Goal: Information Seeking & Learning: Learn about a topic

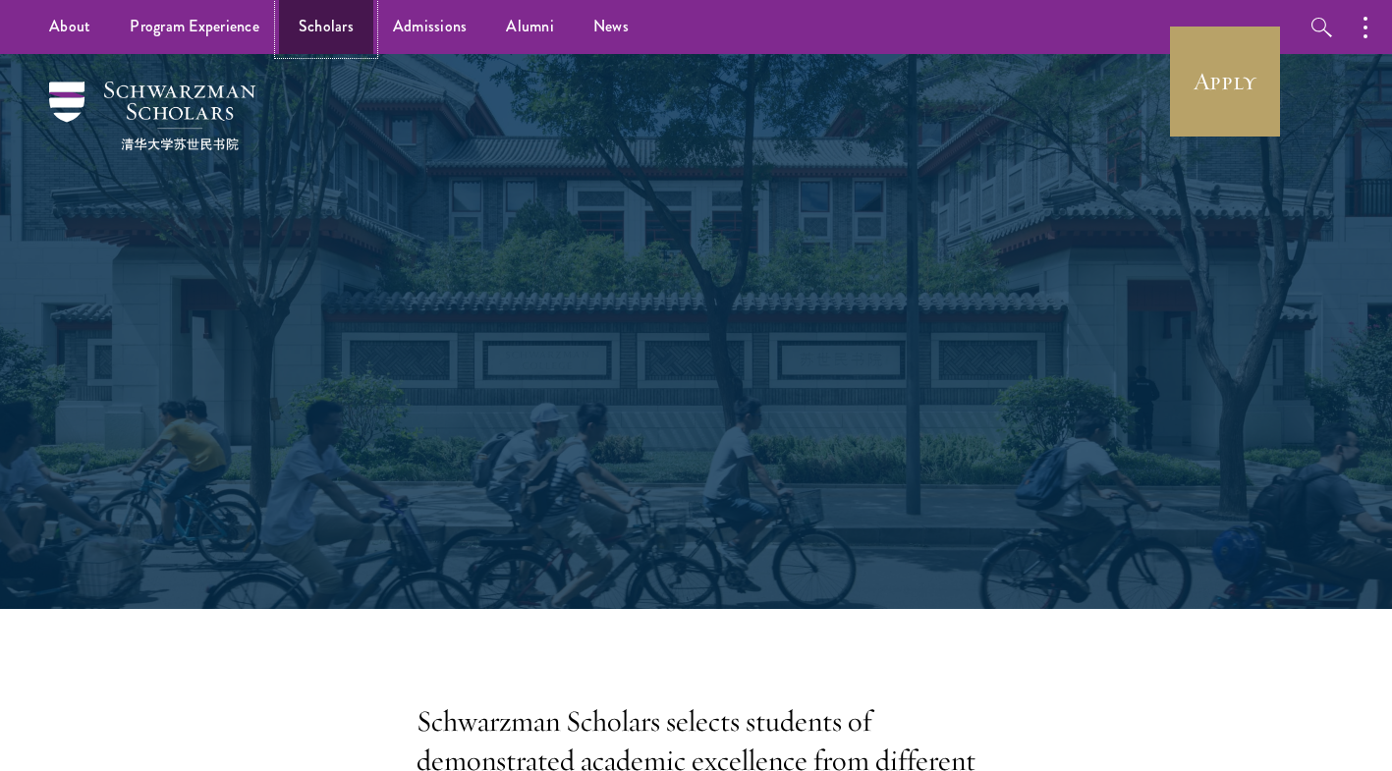
click at [323, 42] on link "Scholars" at bounding box center [326, 27] width 94 height 54
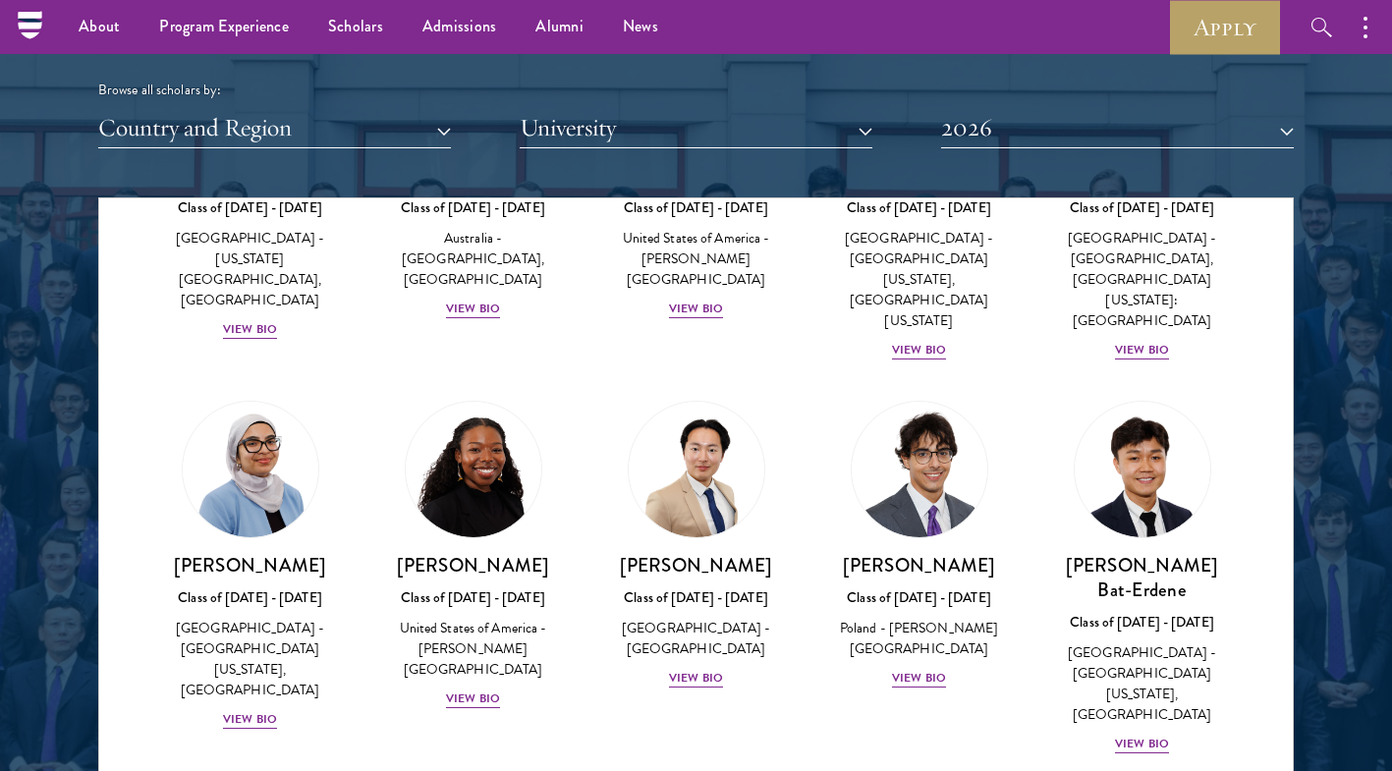
scroll to position [1054, 0]
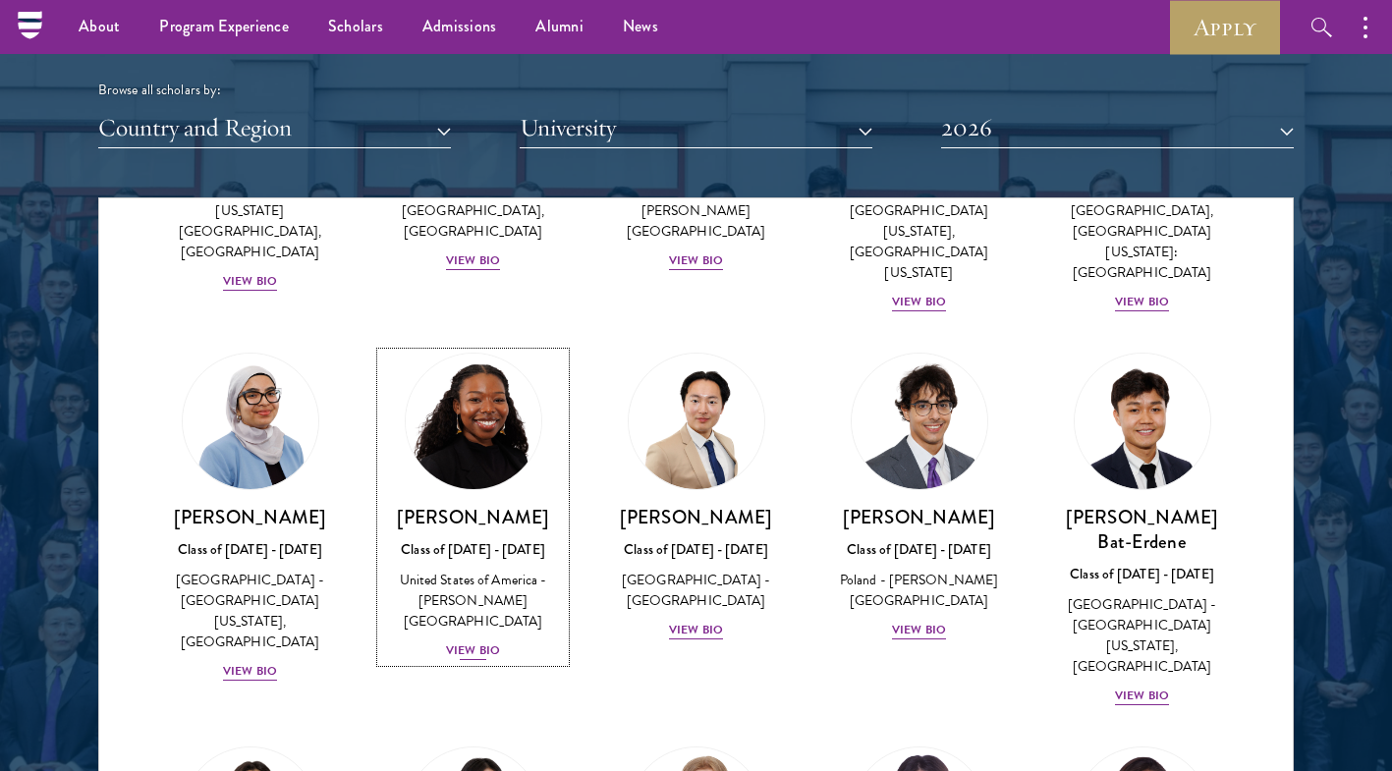
click at [489, 641] on div "View Bio" at bounding box center [473, 650] width 54 height 19
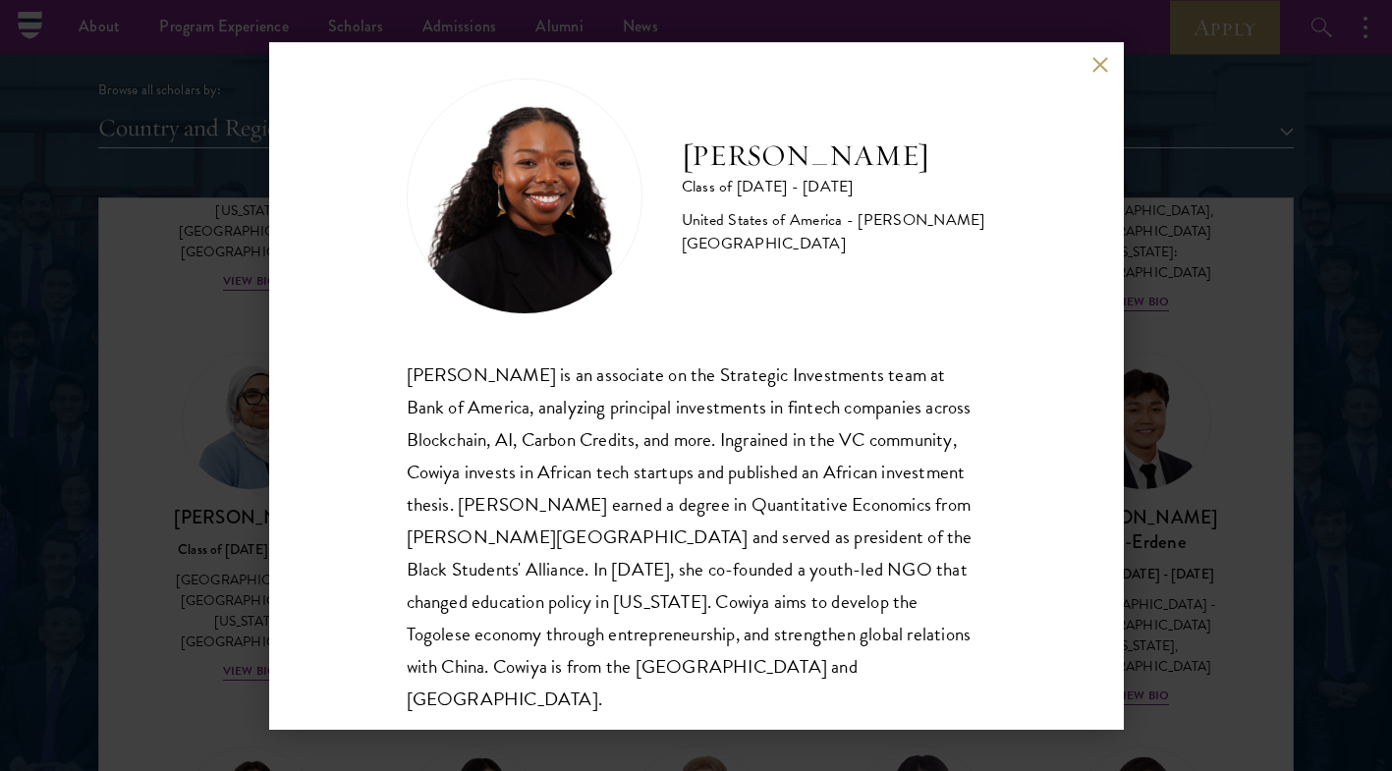
scroll to position [34, 0]
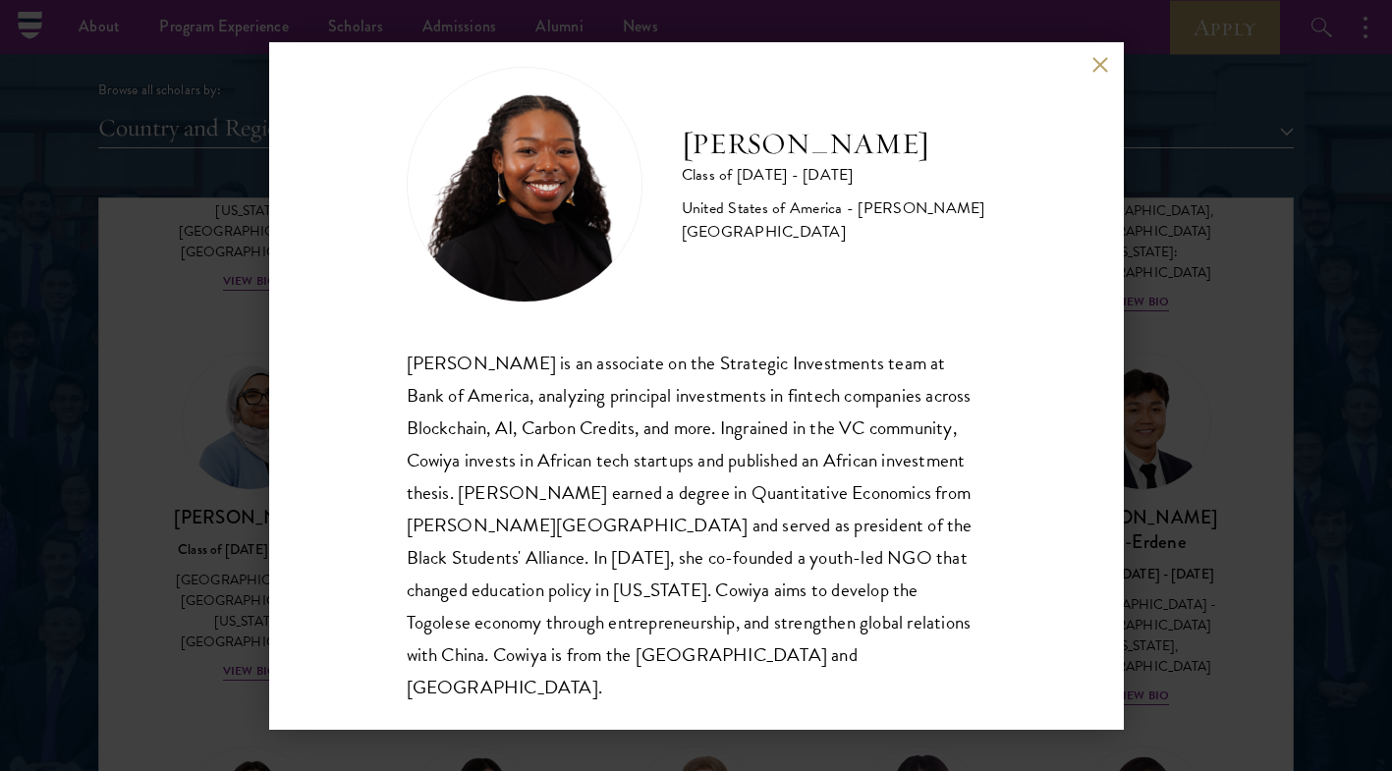
click at [145, 287] on div "Cowiya Arouna Class of 2025 - 2026 United States of America - Smith College Cow…" at bounding box center [696, 385] width 1392 height 771
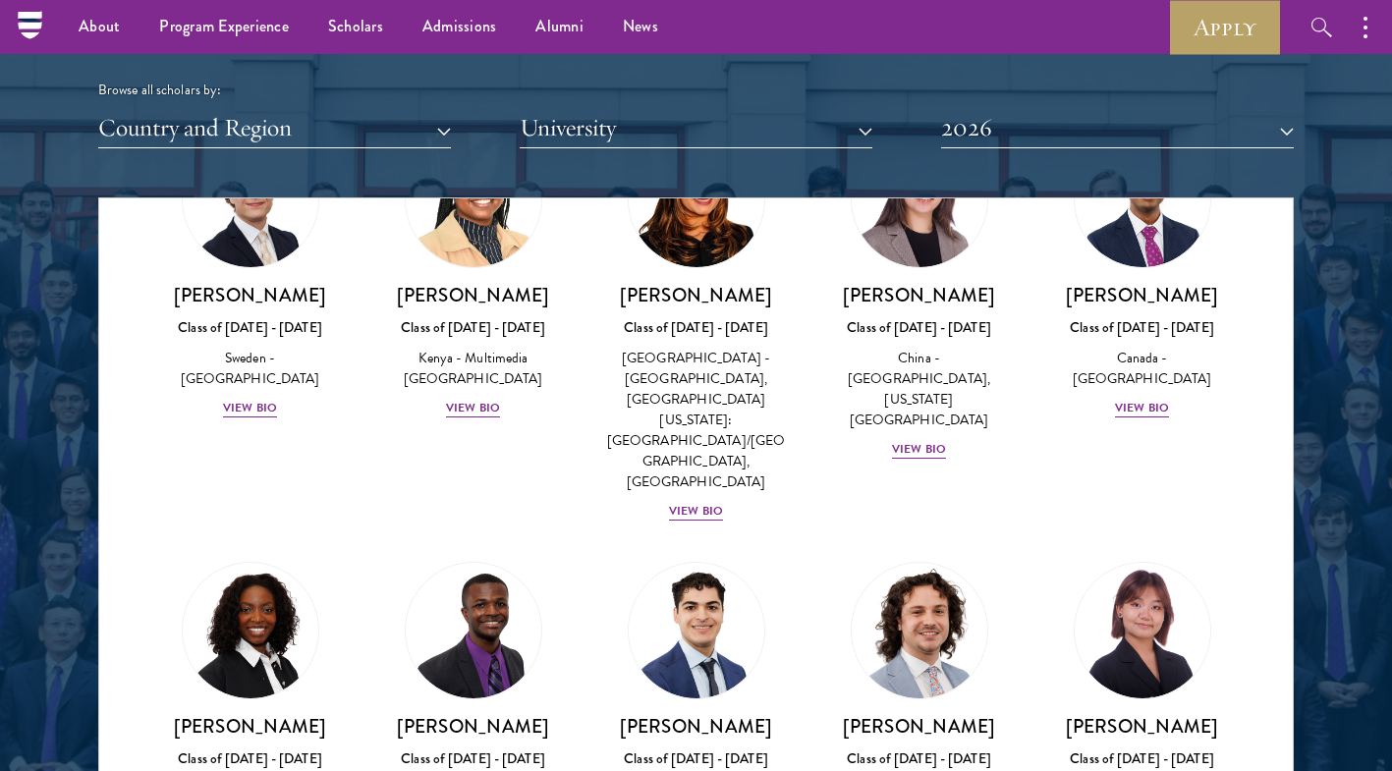
scroll to position [3236, 0]
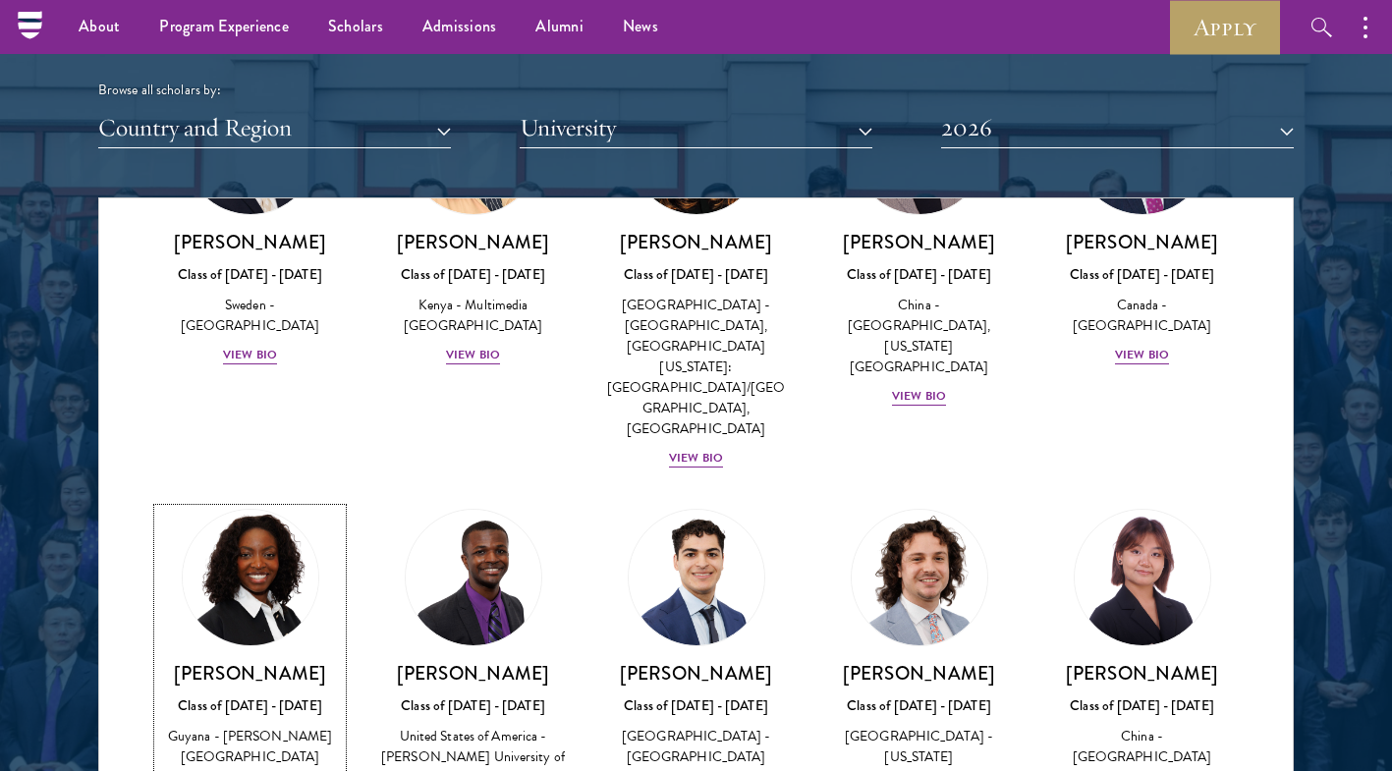
click at [256, 770] on div "View Bio" at bounding box center [250, 786] width 54 height 19
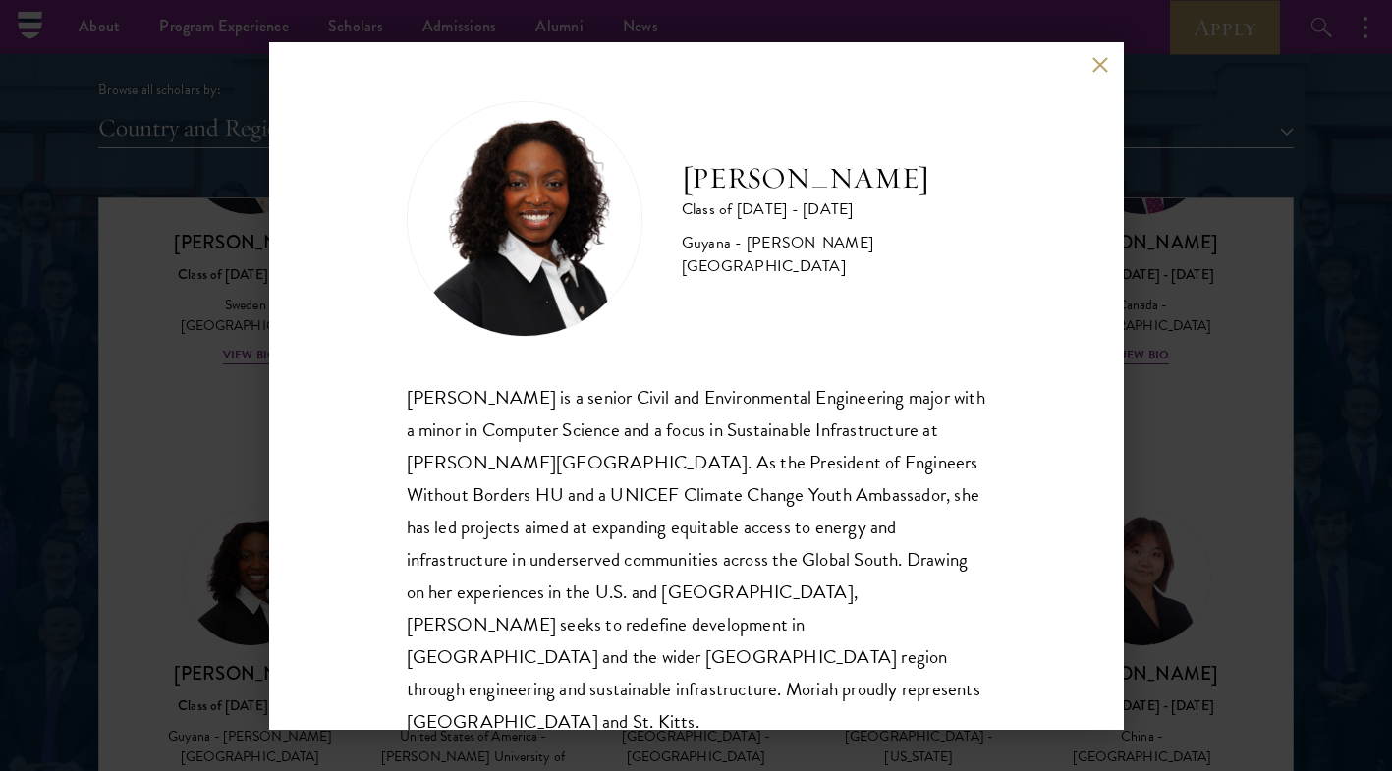
scroll to position [2, 0]
click at [1184, 684] on div "Moriah Hamilton Class of 2025 - 2026 Guyana - Howard University Moriah Hamilton…" at bounding box center [696, 385] width 1392 height 771
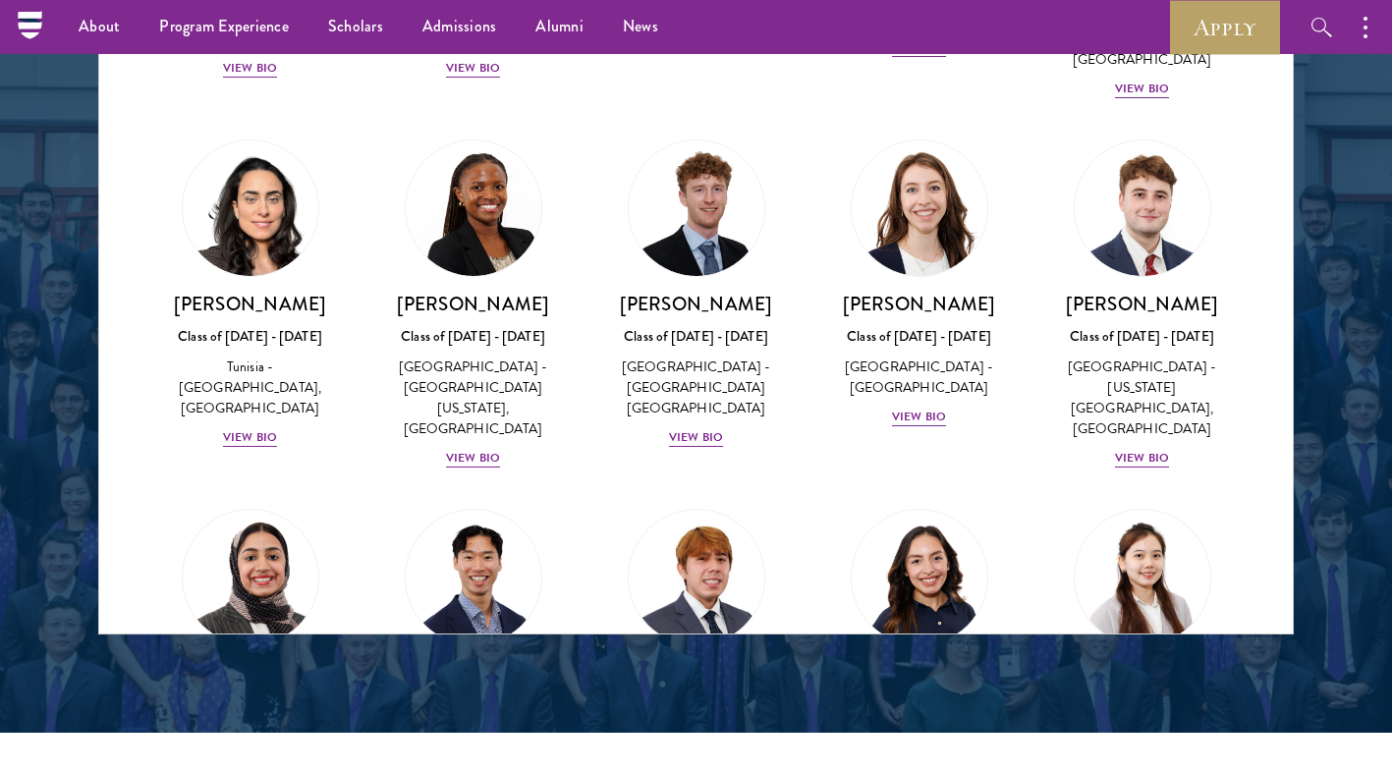
scroll to position [692, 0]
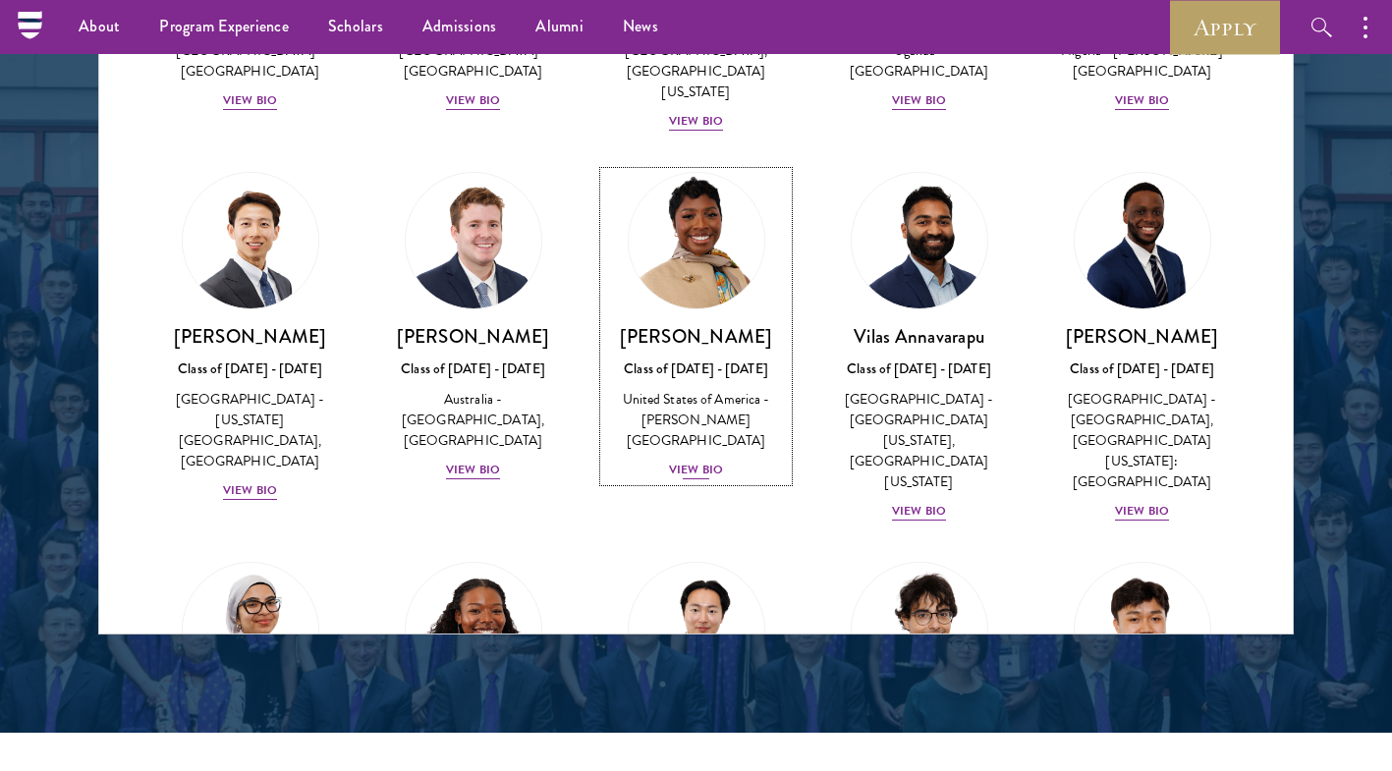
click at [676, 461] on div "View Bio" at bounding box center [696, 470] width 54 height 19
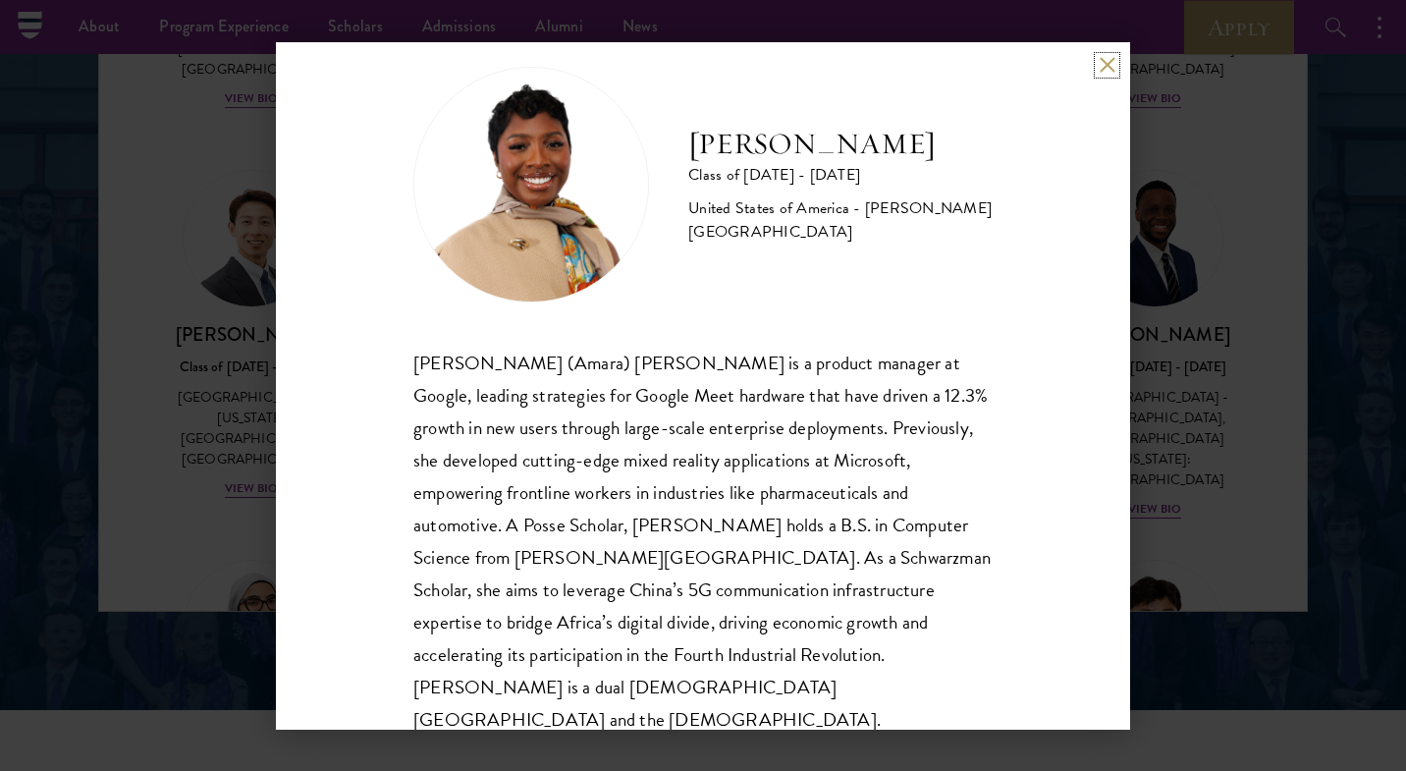
scroll to position [2606, 0]
